Goal: Task Accomplishment & Management: Use online tool/utility

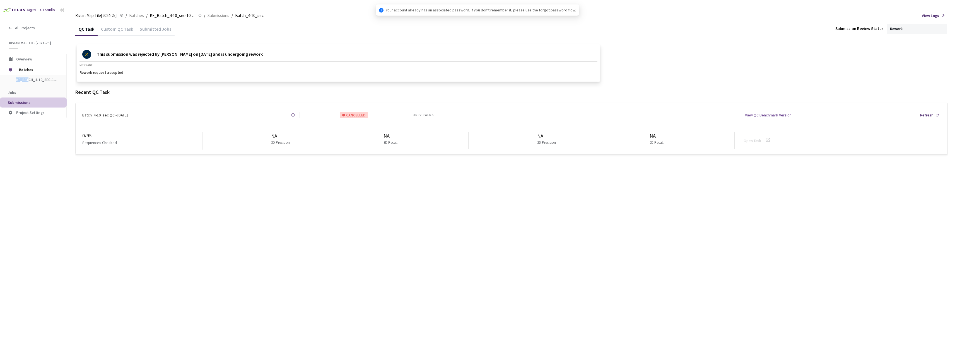
click at [28, 78] on span "KF_Batch_4-10_sec-10_sec" at bounding box center [36, 80] width 41 height 5
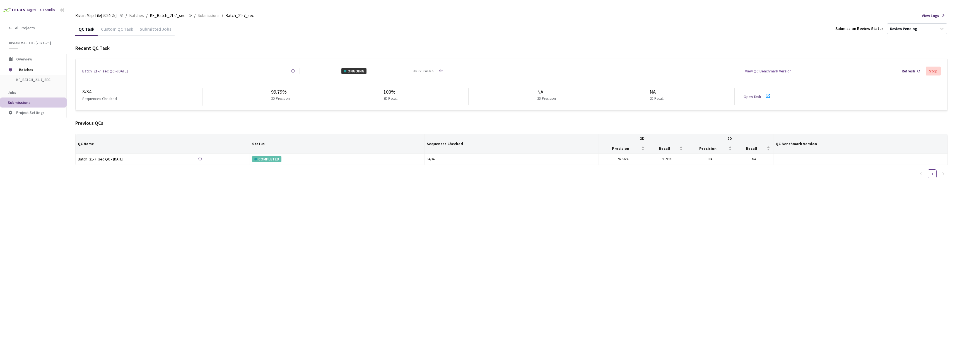
click at [773, 97] on div at bounding box center [770, 97] width 10 height 8
click at [766, 93] on icon at bounding box center [768, 96] width 7 height 7
click at [770, 93] on icon at bounding box center [768, 96] width 7 height 7
click at [763, 94] on div "Open Task" at bounding box center [754, 97] width 21 height 6
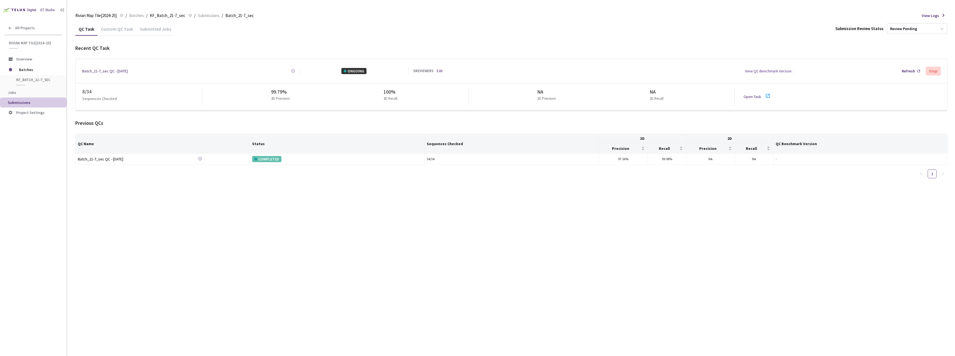
click at [766, 93] on icon at bounding box center [768, 96] width 7 height 7
